Goal: Transaction & Acquisition: Book appointment/travel/reservation

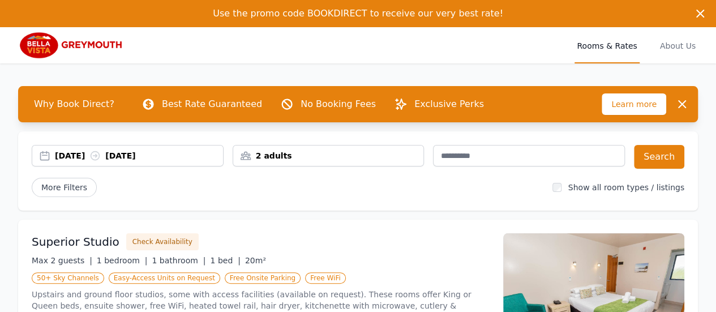
click at [308, 162] on div "2 adults" at bounding box center [329, 156] width 192 height 22
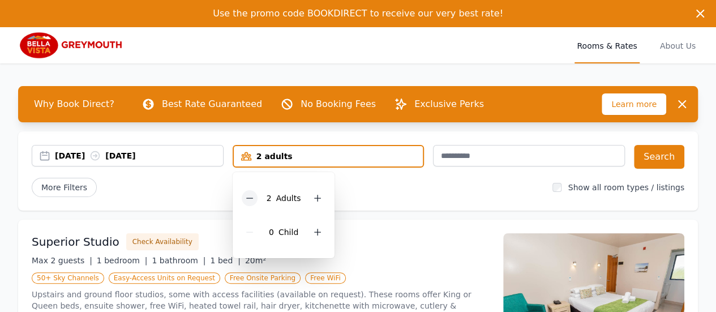
click at [251, 200] on icon at bounding box center [249, 198] width 9 height 9
click at [376, 205] on div "[DATE] [DATE] 1 adult 1 Adult 0 Child Search More Filters Show all room types /…" at bounding box center [358, 170] width 680 height 79
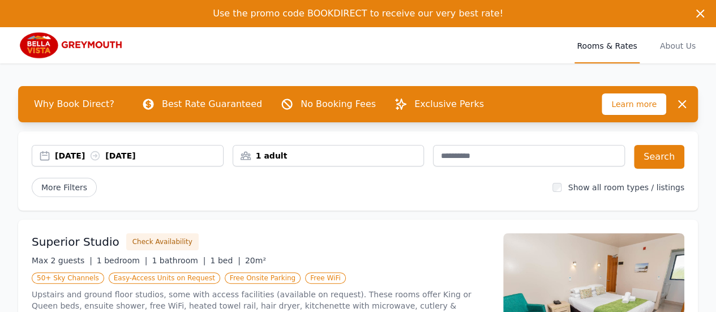
click at [101, 155] on icon at bounding box center [94, 155] width 11 height 11
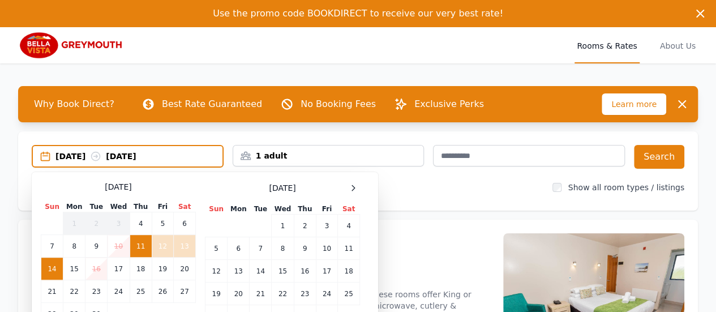
click at [143, 245] on td "11" at bounding box center [141, 246] width 22 height 23
click at [167, 248] on td "12" at bounding box center [163, 246] width 22 height 23
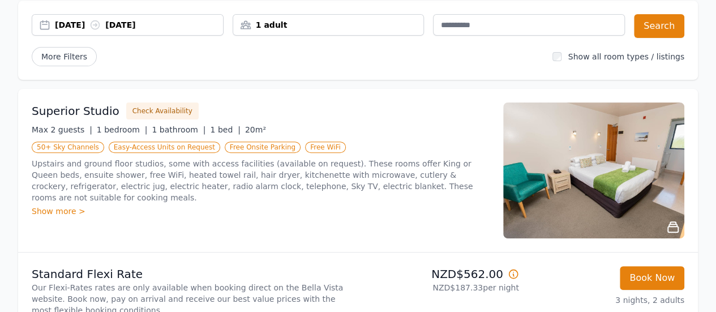
scroll to position [113, 0]
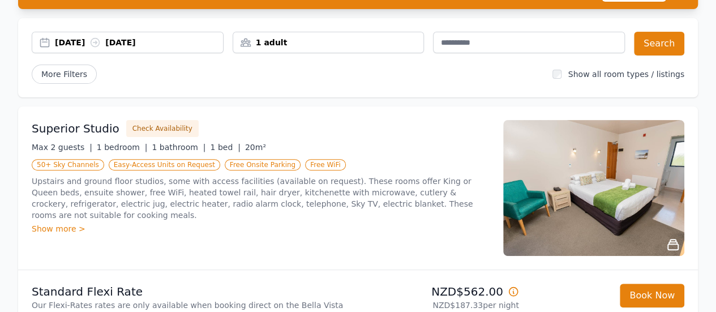
click at [78, 41] on div "[DATE] [DATE]" at bounding box center [139, 42] width 168 height 11
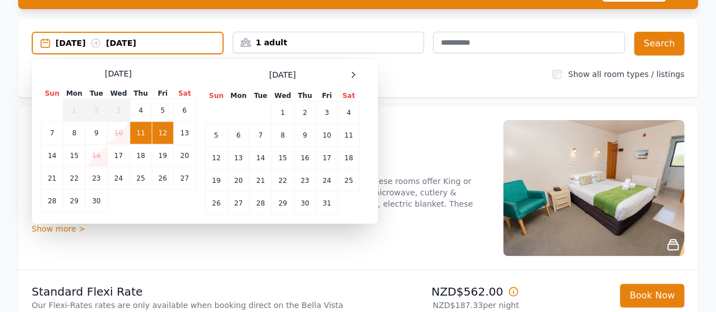
click at [140, 131] on td "11" at bounding box center [141, 133] width 22 height 23
click at [161, 132] on td "12" at bounding box center [163, 133] width 22 height 23
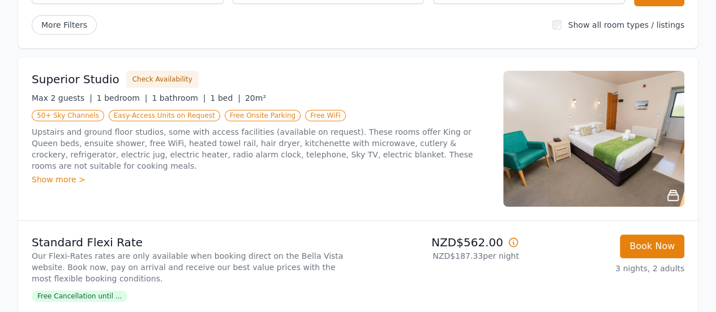
scroll to position [0, 0]
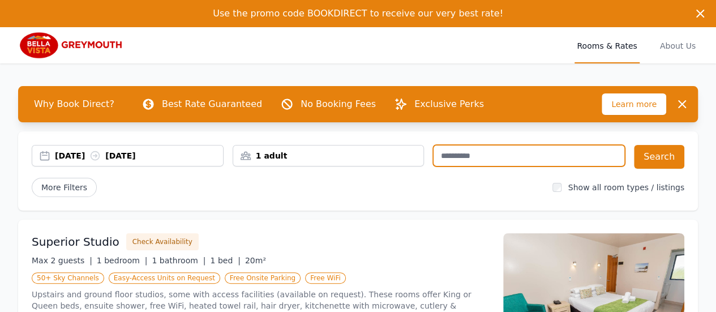
click at [446, 157] on input "text" at bounding box center [529, 156] width 192 height 22
type input "*"
type input "**********"
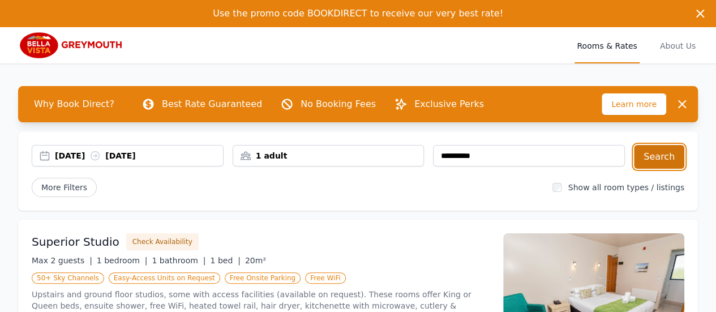
click at [664, 159] on button "Search" at bounding box center [659, 157] width 50 height 24
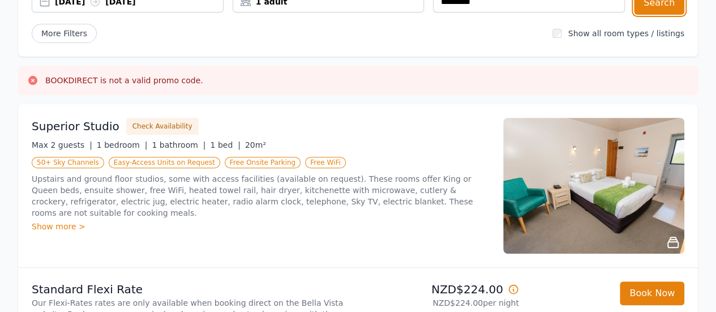
scroll to position [170, 0]
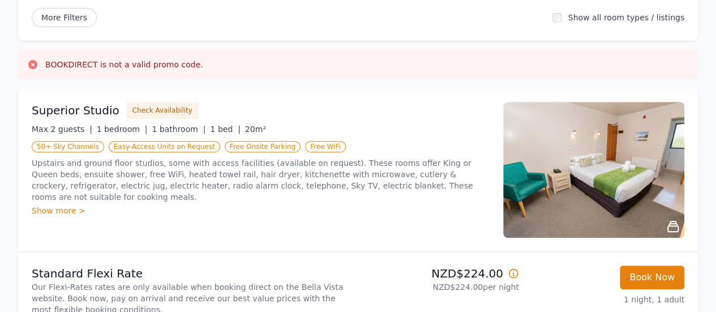
click at [33, 63] on icon at bounding box center [32, 64] width 9 height 9
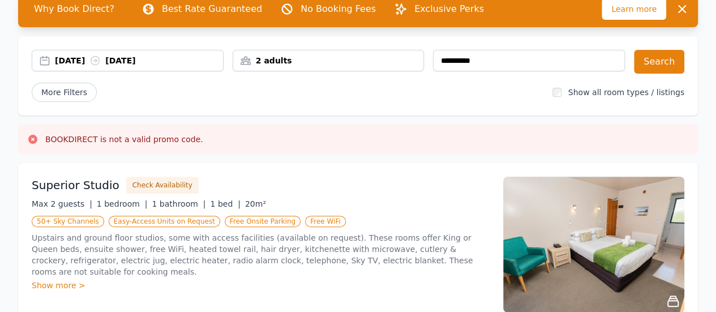
scroll to position [113, 0]
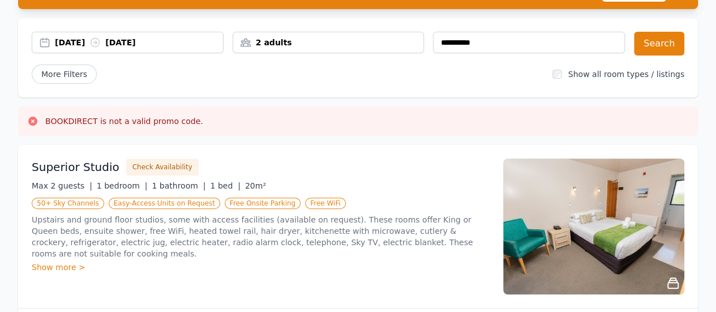
click at [32, 121] on icon at bounding box center [32, 120] width 11 height 11
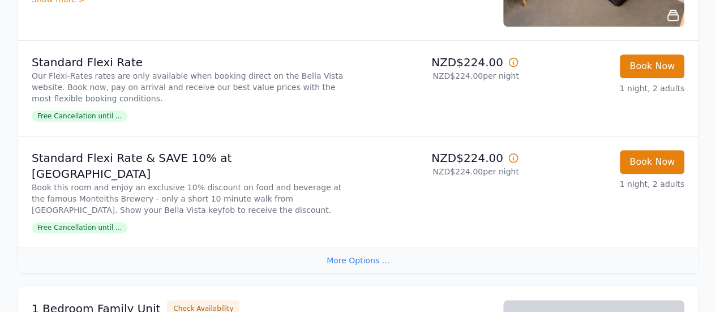
scroll to position [226, 0]
